Goal: Use online tool/utility: Utilize a website feature to perform a specific function

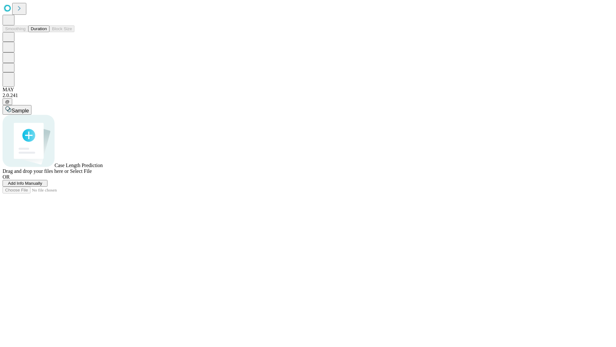
click at [47, 32] on button "Duration" at bounding box center [38, 28] width 21 height 7
click at [92, 174] on span "Select File" at bounding box center [81, 170] width 22 height 5
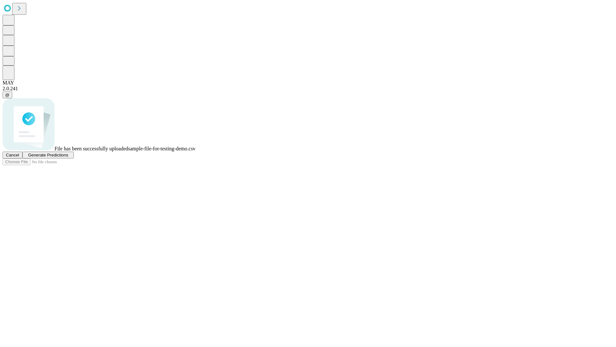
click at [68, 157] on span "Generate Predictions" at bounding box center [48, 154] width 40 height 5
